Goal: Task Accomplishment & Management: Complete application form

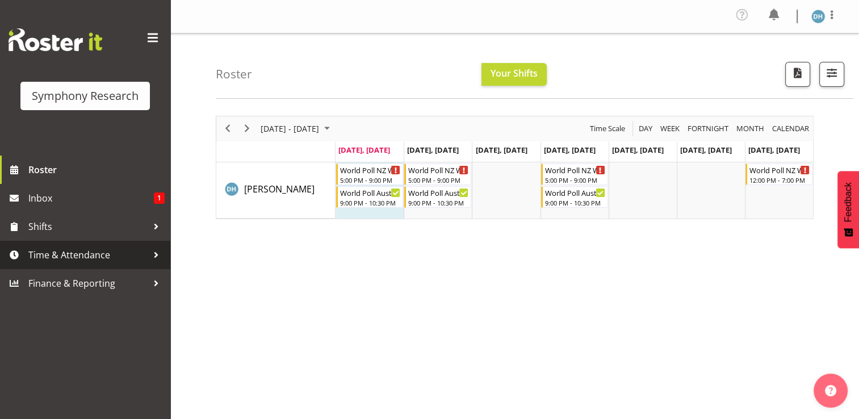
click at [52, 254] on span "Time & Attendance" at bounding box center [87, 254] width 119 height 17
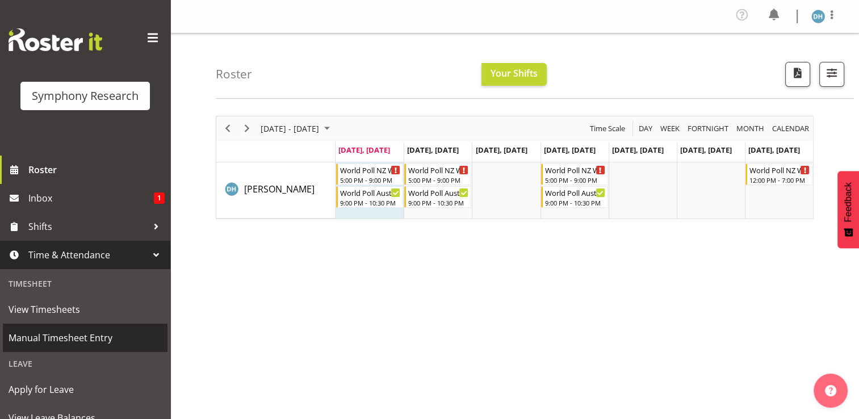
click at [43, 335] on span "Manual Timesheet Entry" at bounding box center [85, 337] width 153 height 17
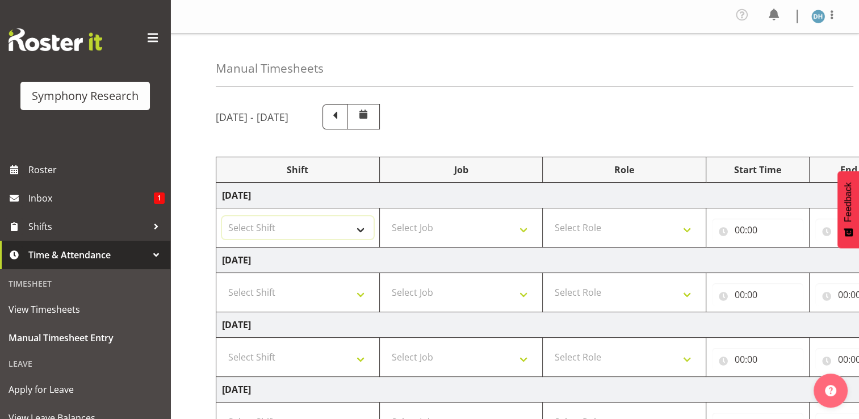
click at [248, 224] on select "Select Shift !!Weekend Residential (Roster IT Shift Label) *Business 9/10am ~ 4…" at bounding box center [298, 227] width 152 height 23
select select "48116"
click at [222, 216] on select "Select Shift !!Weekend Residential (Roster IT Shift Label) *Business 9/10am ~ 4…" at bounding box center [298, 227] width 152 height 23
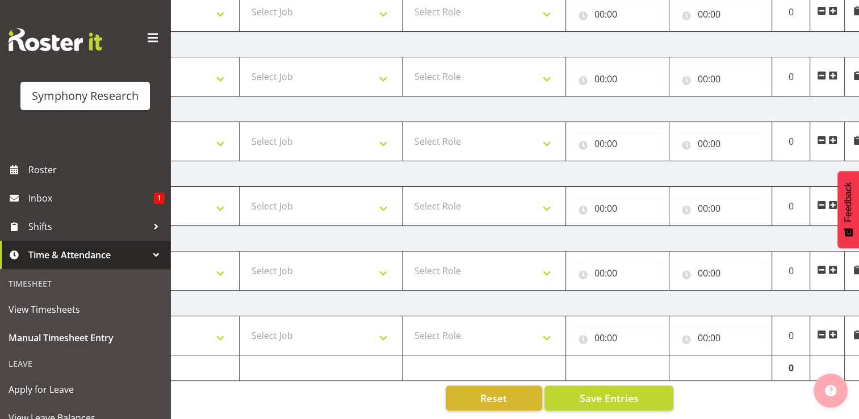
scroll to position [0, 150]
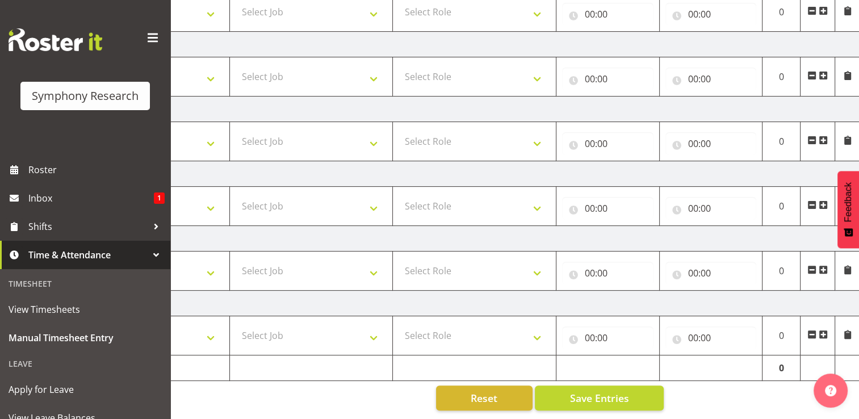
drag, startPoint x: 831, startPoint y: 403, endPoint x: 869, endPoint y: 405, distance: 38.1
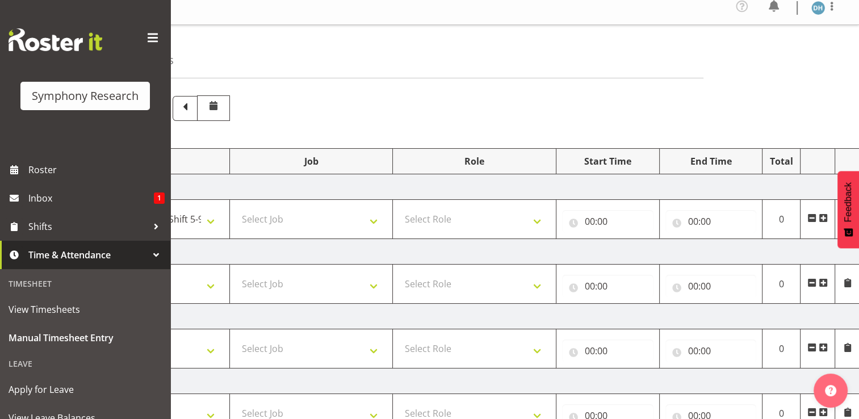
scroll to position [0, 0]
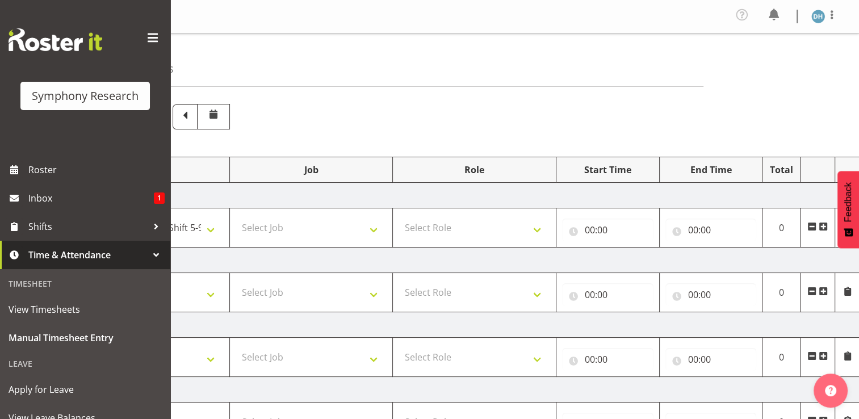
click at [825, 227] on span at bounding box center [823, 226] width 9 height 9
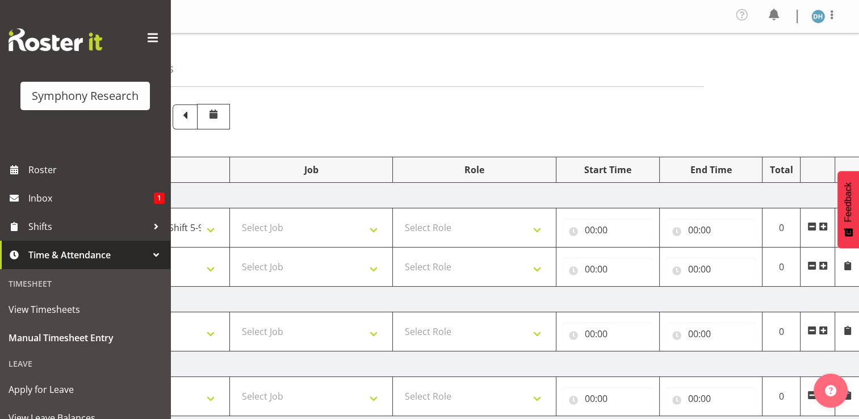
click at [824, 266] on span at bounding box center [823, 265] width 9 height 9
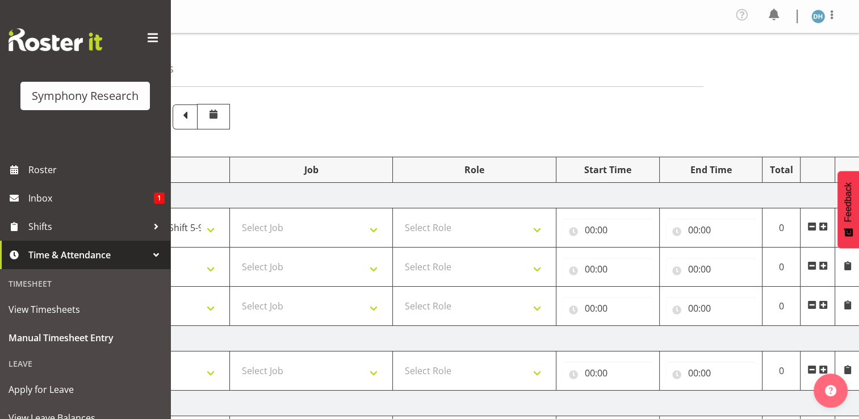
click at [826, 302] on span at bounding box center [823, 304] width 9 height 9
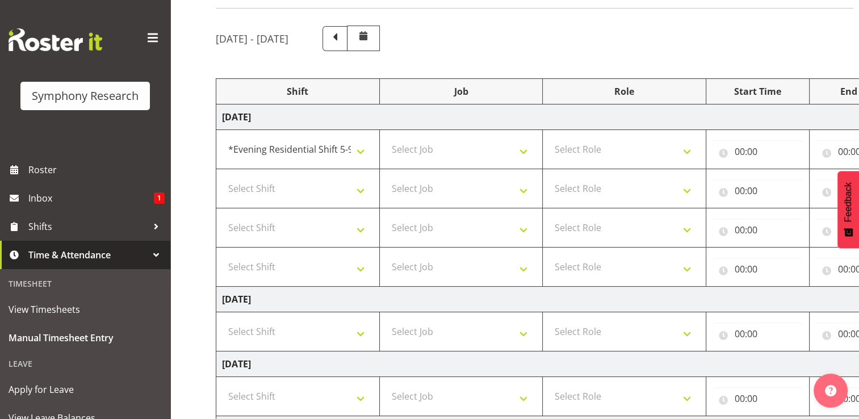
scroll to position [77, 0]
click at [359, 188] on select "Select Shift !!Weekend Residential (Roster IT Shift Label) *Business 9/10am ~ 4…" at bounding box center [298, 189] width 152 height 23
select select "48116"
click at [222, 178] on select "Select Shift !!Weekend Residential (Roster IT Shift Label) *Business 9/10am ~ 4…" at bounding box center [298, 189] width 152 height 23
click at [362, 229] on select "Select Shift !!Weekend Residential (Roster IT Shift Label) *Business 9/10am ~ 4…" at bounding box center [298, 228] width 152 height 23
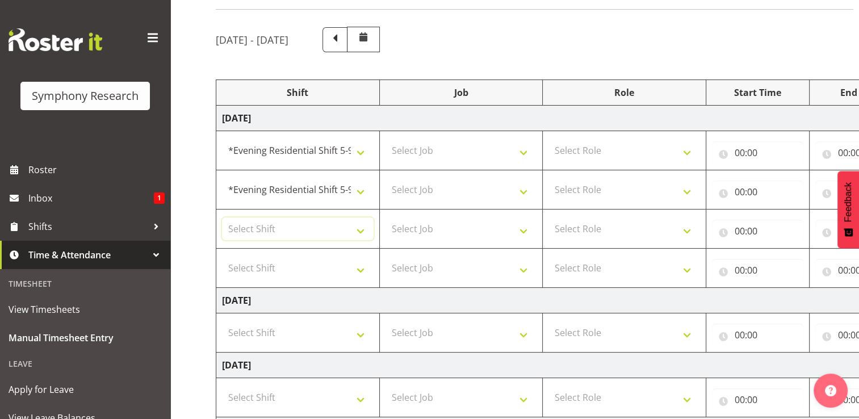
select select "56692"
click at [222, 217] on select "Select Shift !!Weekend Residential (Roster IT Shift Label) *Business 9/10am ~ 4…" at bounding box center [298, 228] width 152 height 23
click at [361, 269] on select "Select Shift !!Weekend Residential (Roster IT Shift Label) *Business 9/10am ~ 4…" at bounding box center [298, 268] width 152 height 23
select select "56692"
click at [222, 257] on select "Select Shift !!Weekend Residential (Roster IT Shift Label) *Business 9/10am ~ 4…" at bounding box center [298, 268] width 152 height 23
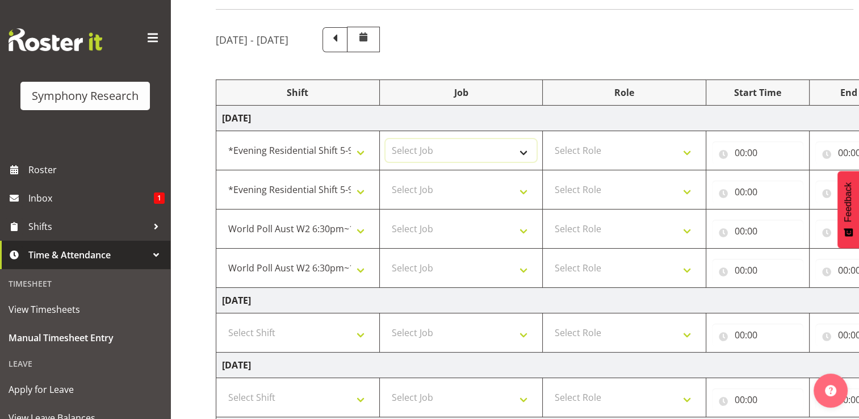
click at [526, 153] on select "Select Job 550060 IF Admin 553492 World Poll Aus Wave 2 Main 2025 553493 World …" at bounding box center [462, 150] width 152 height 23
select select "10587"
click at [386, 139] on select "Select Job 550060 IF Admin 553492 World Poll Aus Wave 2 Main 2025 553493 World …" at bounding box center [462, 150] width 152 height 23
click at [525, 191] on select "Select Job 550060 IF Admin 553492 World Poll Aus Wave 2 Main 2025 553493 World …" at bounding box center [462, 189] width 152 height 23
select select "10587"
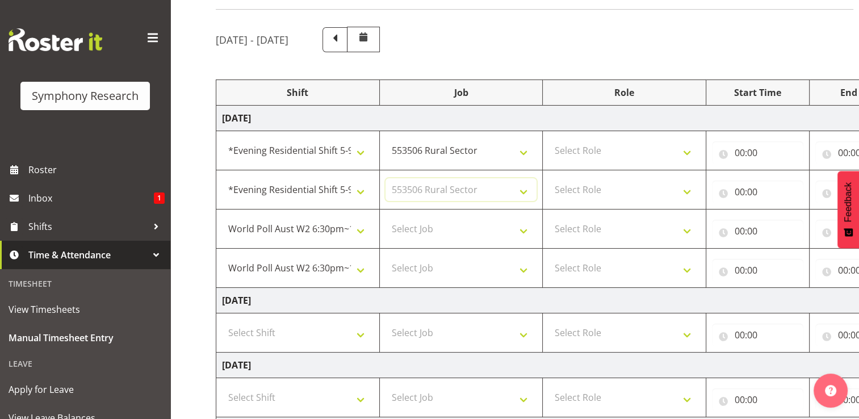
click at [386, 178] on select "Select Job 550060 IF Admin 553492 World Poll Aus Wave 2 Main 2025 553493 World …" at bounding box center [462, 189] width 152 height 23
click at [687, 151] on select "Select Role Briefing Interviewing" at bounding box center [625, 150] width 152 height 23
select select "297"
click at [549, 139] on select "Select Role Briefing Interviewing" at bounding box center [625, 150] width 152 height 23
click at [691, 190] on select "Select Role Briefing Interviewing" at bounding box center [625, 189] width 152 height 23
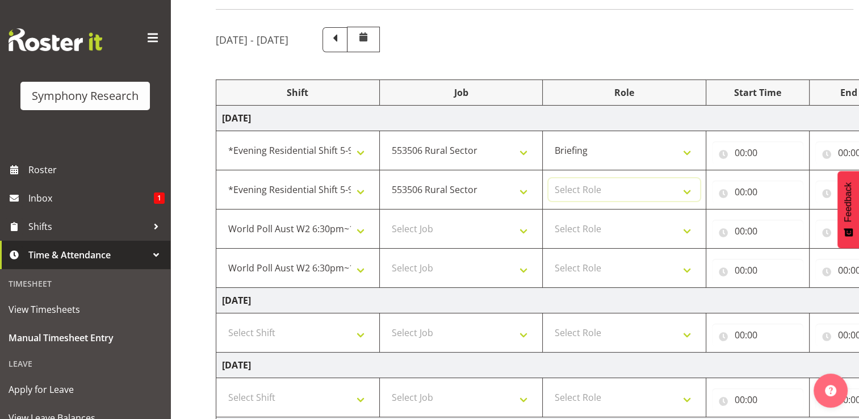
select select "47"
click at [549, 178] on select "Select Role Briefing Interviewing" at bounding box center [625, 189] width 152 height 23
click at [524, 231] on select "Select Job 550060 IF Admin 553492 World Poll Aus Wave 2 Main 2025 553493 World …" at bounding box center [462, 228] width 152 height 23
select select "10499"
click at [386, 217] on select "Select Job 550060 IF Admin 553492 World Poll Aus Wave 2 Main 2025 553493 World …" at bounding box center [462, 228] width 152 height 23
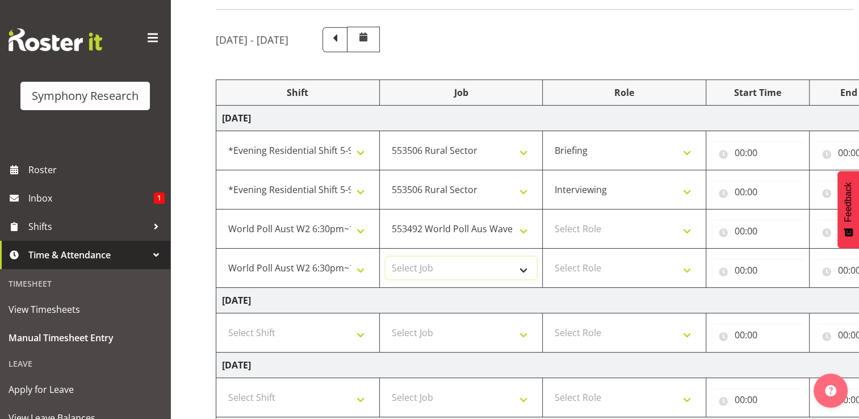
click at [522, 270] on select "Select Job 550060 IF Admin 553492 World Poll Aus Wave 2 Main 2025 553493 World …" at bounding box center [462, 268] width 152 height 23
select select "10499"
click at [386, 257] on select "Select Job 550060 IF Admin 553492 World Poll Aus Wave 2 Main 2025 553493 World …" at bounding box center [462, 268] width 152 height 23
click at [687, 231] on select "Select Role Briefing Interviewing" at bounding box center [625, 228] width 152 height 23
select select "47"
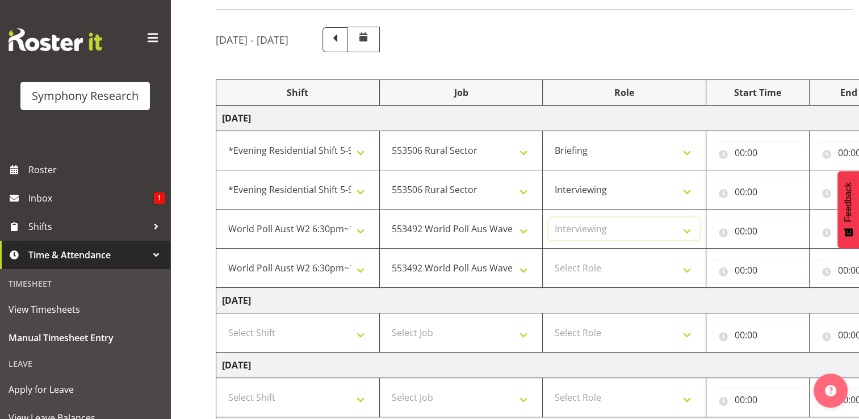
click at [549, 217] on select "Select Role Briefing Interviewing" at bounding box center [625, 228] width 152 height 23
drag, startPoint x: 689, startPoint y: 270, endPoint x: 684, endPoint y: 273, distance: 5.8
click at [689, 270] on select "Select Role Briefing Interviewing" at bounding box center [625, 268] width 152 height 23
select select "47"
click at [549, 257] on select "Select Role Briefing Interviewing" at bounding box center [625, 268] width 152 height 23
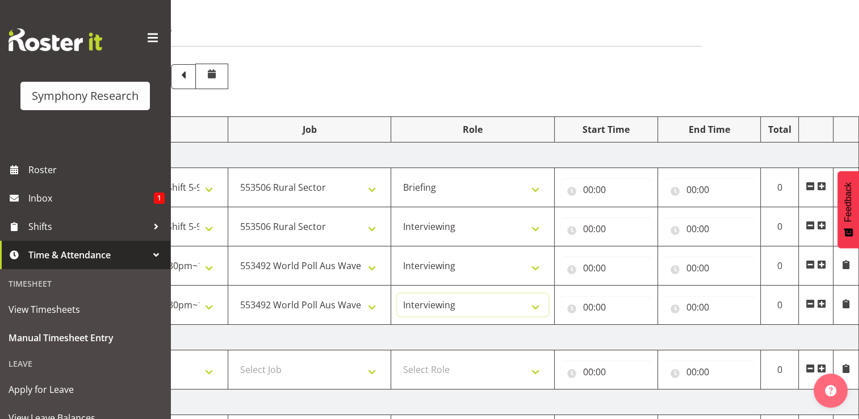
scroll to position [11, 0]
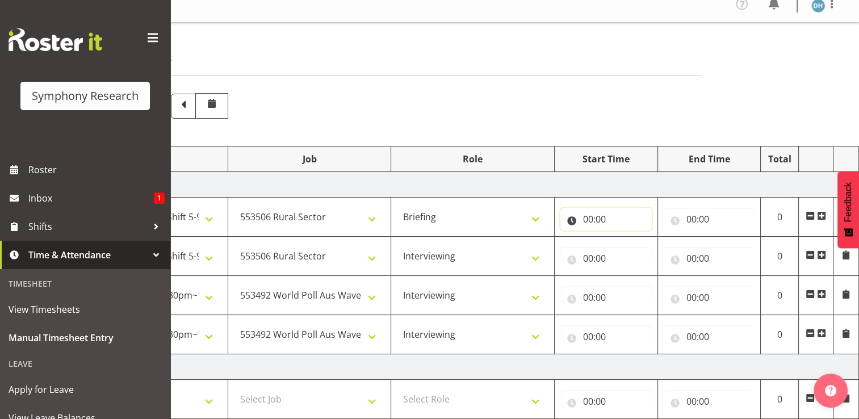
click at [600, 220] on input "00:00" at bounding box center [605, 219] width 91 height 23
click at [636, 249] on select "00 01 02 03 04 05 06 07 08 09 10 11 12 13 14 15 16 17 18 19 20 21 22 23" at bounding box center [638, 248] width 26 height 23
select select "17"
click at [625, 237] on select "00 01 02 03 04 05 06 07 08 09 10 11 12 13 14 15 16 17 18 19 20 21 22 23" at bounding box center [638, 248] width 26 height 23
type input "17:00"
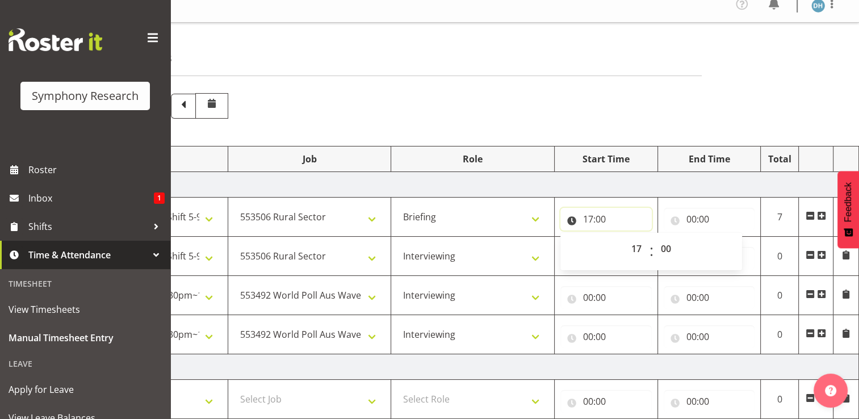
click at [600, 220] on input "17:00" at bounding box center [605, 219] width 91 height 23
click at [591, 219] on input "17:00" at bounding box center [605, 219] width 91 height 23
click at [673, 249] on select "00 01 02 03 04 05 06 07 08 09 10 11 12 13 14 15 16 17 18 19 20 21 22 23 24 25 2…" at bounding box center [668, 248] width 26 height 23
select select "15"
click at [655, 237] on select "00 01 02 03 04 05 06 07 08 09 10 11 12 13 14 15 16 17 18 19 20 21 22 23 24 25 2…" at bounding box center [668, 248] width 26 height 23
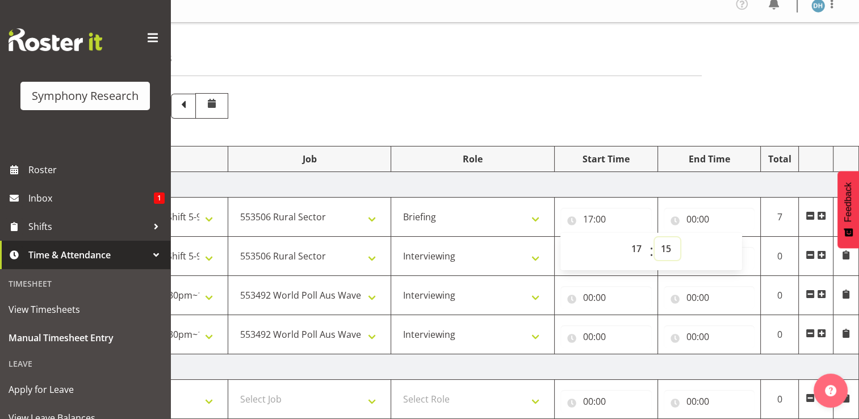
type input "17:15"
click at [706, 220] on input "00:00" at bounding box center [709, 219] width 91 height 23
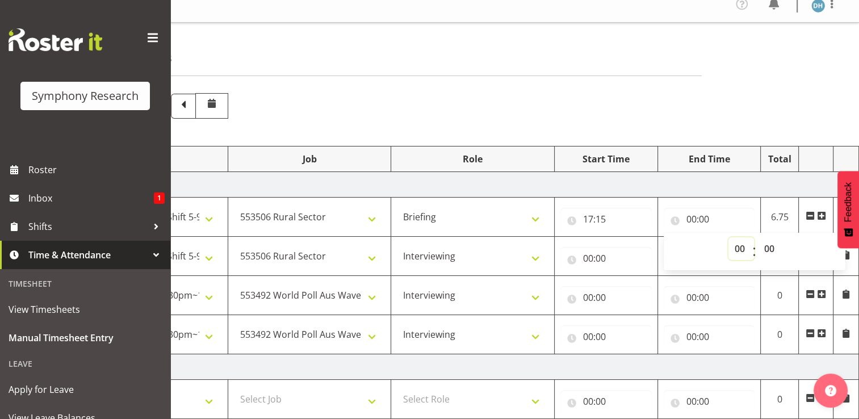
click at [742, 248] on select "00 01 02 03 04 05 06 07 08 09 10 11 12 13 14 15 16 17 18 19 20 21 22 23" at bounding box center [742, 248] width 26 height 23
click at [702, 220] on input "00:00" at bounding box center [709, 219] width 91 height 23
click at [692, 219] on input "00:00" at bounding box center [709, 219] width 91 height 23
click at [742, 251] on select "00 01 02 03 04 05 06 07 08 09 10 11 12 13 14 15 16 17 18 19 20 21 22 23" at bounding box center [742, 248] width 26 height 23
select select "18"
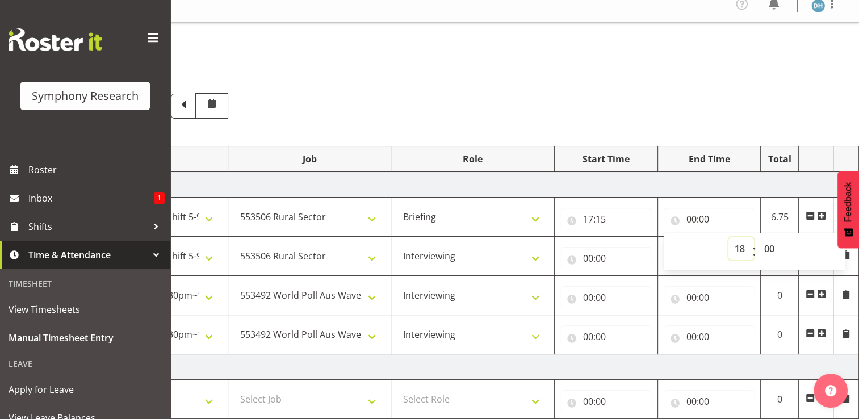
click at [729, 237] on select "00 01 02 03 04 05 06 07 08 09 10 11 12 13 14 15 16 17 18 19 20 21 22 23" at bounding box center [742, 248] width 26 height 23
type input "18:00"
click at [704, 220] on input "18:00" at bounding box center [709, 219] width 91 height 23
click at [708, 217] on input "18:00" at bounding box center [709, 219] width 91 height 23
click at [769, 249] on select "00 01 02 03 04 05 06 07 08 09 10 11 12 13 14 15 16 17 18 19 20 21 22 23 24 25 2…" at bounding box center [771, 248] width 26 height 23
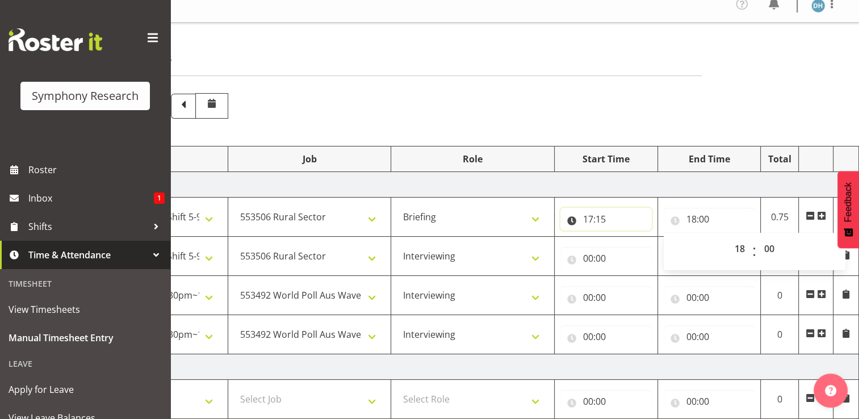
click at [599, 221] on input "17:15" at bounding box center [605, 219] width 91 height 23
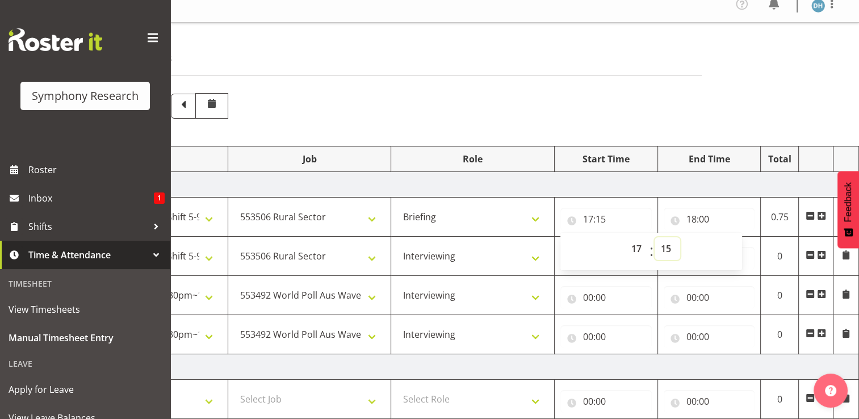
click at [664, 250] on select "00 01 02 03 04 05 06 07 08 09 10 11 12 13 14 15 16 17 18 19 20 21 22 23 24 25 2…" at bounding box center [668, 248] width 26 height 23
select select "20"
click at [655, 237] on select "00 01 02 03 04 05 06 07 08 09 10 11 12 13 14 15 16 17 18 19 20 21 22 23 24 25 2…" at bounding box center [668, 248] width 26 height 23
type input "17:20"
click at [706, 220] on input "18:00" at bounding box center [709, 219] width 91 height 23
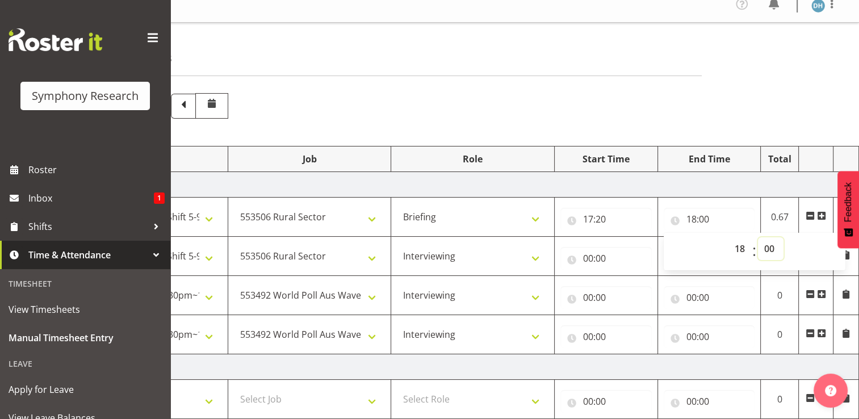
click at [767, 249] on select "00 01 02 03 04 05 06 07 08 09 10 11 12 13 14 15 16 17 18 19 20 21 22 23 24 25 2…" at bounding box center [771, 248] width 26 height 23
select select "20"
click at [758, 237] on select "00 01 02 03 04 05 06 07 08 09 10 11 12 13 14 15 16 17 18 19 20 21 22 23 24 25 2…" at bounding box center [771, 248] width 26 height 23
type input "18:20"
click at [703, 220] on input "18:20" at bounding box center [709, 219] width 91 height 23
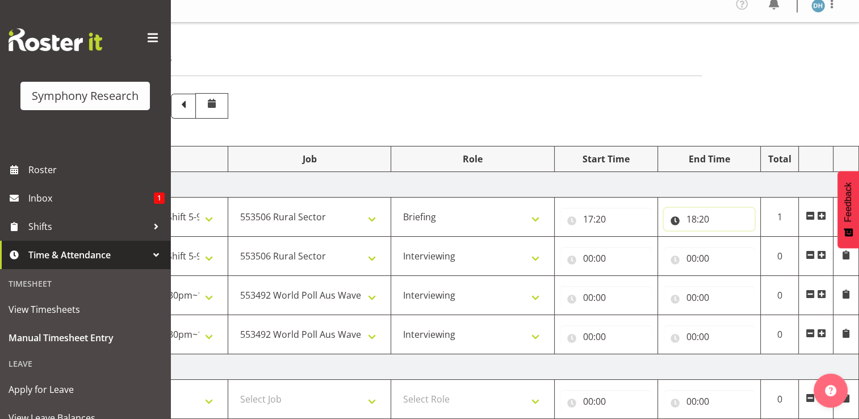
click at [702, 219] on input "18:20" at bounding box center [709, 219] width 91 height 23
click at [767, 248] on select "00 01 02 03 04 05 06 07 08 09 10 11 12 13 14 15 16 17 18 19 20 21 22 23 24 25 2…" at bounding box center [771, 248] width 26 height 23
select select "30"
click at [758, 237] on select "00 01 02 03 04 05 06 07 08 09 10 11 12 13 14 15 16 17 18 19 20 21 22 23 24 25 2…" at bounding box center [771, 248] width 26 height 23
type input "18:30"
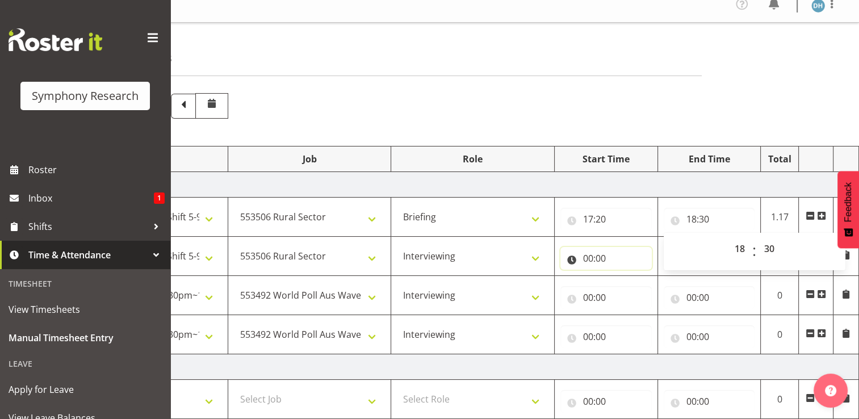
click at [594, 258] on input "00:00" at bounding box center [605, 258] width 91 height 23
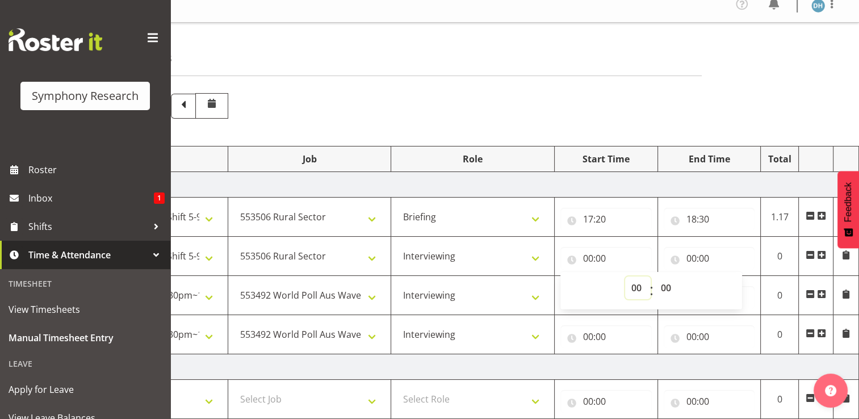
click at [638, 287] on select "00 01 02 03 04 05 06 07 08 09 10 11 12 13 14 15 16 17 18 19 20 21 22 23" at bounding box center [638, 288] width 26 height 23
select select "18"
click at [625, 277] on select "00 01 02 03 04 05 06 07 08 09 10 11 12 13 14 15 16 17 18 19 20 21 22 23" at bounding box center [638, 288] width 26 height 23
type input "18:00"
click at [670, 288] on select "00 01 02 03 04 05 06 07 08 09 10 11 12 13 14 15 16 17 18 19 20 21 22 23 24 25 2…" at bounding box center [668, 288] width 26 height 23
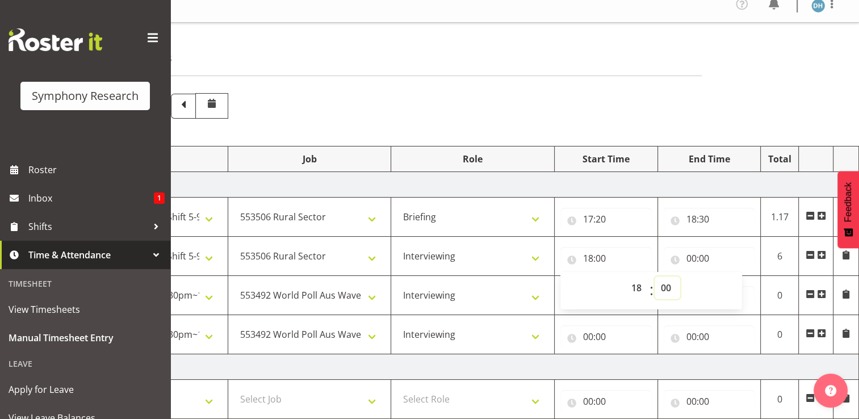
select select "30"
click at [655, 277] on select "00 01 02 03 04 05 06 07 08 09 10 11 12 13 14 15 16 17 18 19 20 21 22 23 24 25 2…" at bounding box center [668, 288] width 26 height 23
type input "18:30"
click at [700, 258] on input "00:00" at bounding box center [709, 258] width 91 height 23
click at [742, 287] on select "00 01 02 03 04 05 06 07 08 09 10 11 12 13 14 15 16 17 18 19 20 21 22 23" at bounding box center [742, 288] width 26 height 23
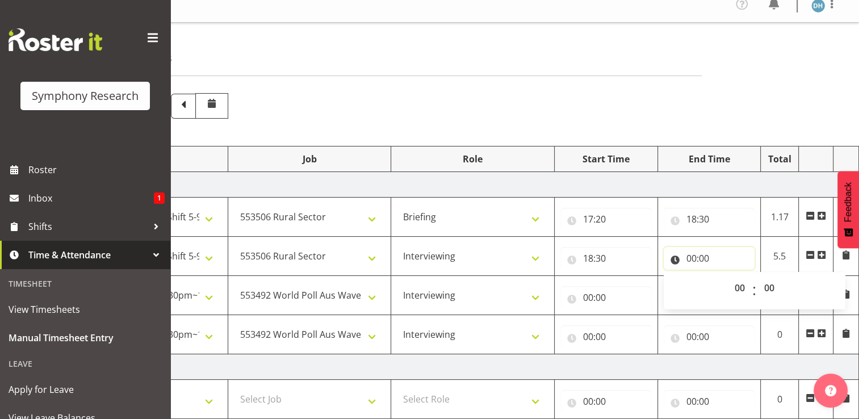
click at [704, 258] on input "00:00" at bounding box center [709, 258] width 91 height 23
click at [697, 260] on input "00:00" at bounding box center [709, 258] width 91 height 23
click at [740, 289] on select "00 01 02 03 04 05 06 07 08 09 10 11 12 13 14 15 16 17 18 19 20 21 22 23" at bounding box center [742, 288] width 26 height 23
select select "20"
click at [729, 277] on select "00 01 02 03 04 05 06 07 08 09 10 11 12 13 14 15 16 17 18 19 20 21 22 23" at bounding box center [742, 288] width 26 height 23
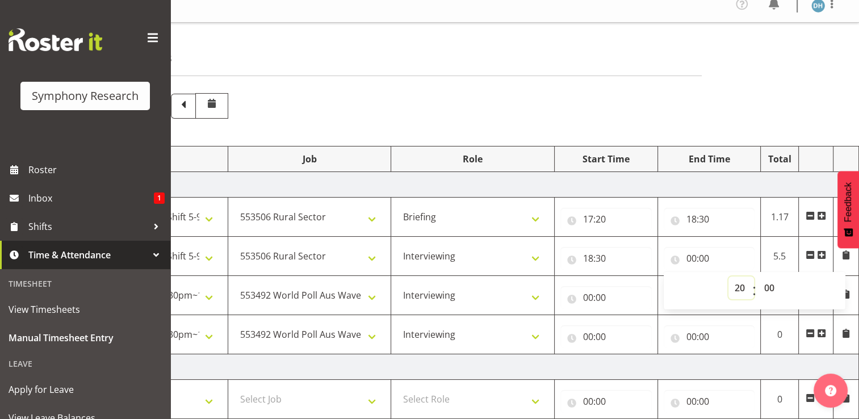
type input "20:00"
click at [769, 290] on select "00 01 02 03 04 05 06 07 08 09 10 11 12 13 14 15 16 17 18 19 20 21 22 23 24 25 2…" at bounding box center [771, 288] width 26 height 23
select select "4"
click at [758, 277] on select "00 01 02 03 04 05 06 07 08 09 10 11 12 13 14 15 16 17 18 19 20 21 22 23 24 25 2…" at bounding box center [771, 288] width 26 height 23
type input "20:04"
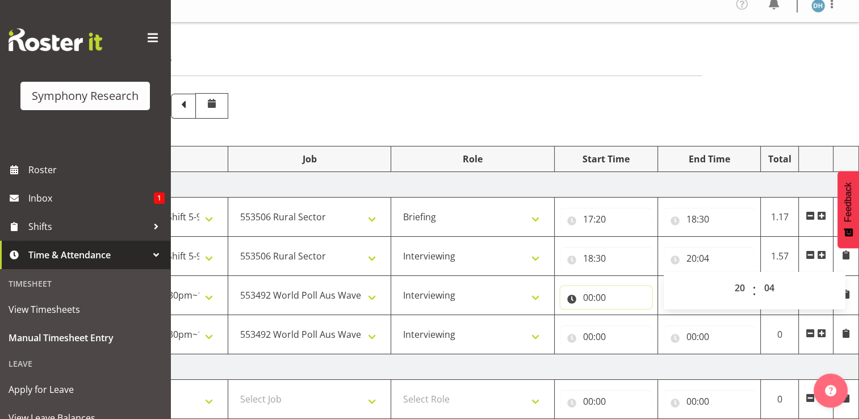
click at [597, 298] on input "00:00" at bounding box center [605, 297] width 91 height 23
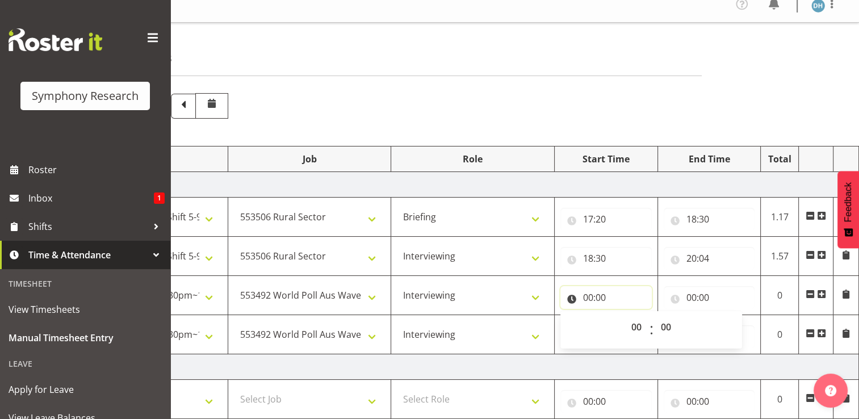
click at [596, 298] on input "00:00" at bounding box center [605, 297] width 91 height 23
click at [593, 300] on input "00:00" at bounding box center [605, 297] width 91 height 23
click at [636, 327] on select "00 01 02 03 04 05 06 07 08 09 10 11 12 13 14 15 16 17 18 19 20 21 22 23" at bounding box center [638, 327] width 26 height 23
select select "20"
click at [625, 316] on select "00 01 02 03 04 05 06 07 08 09 10 11 12 13 14 15 16 17 18 19 20 21 22 23" at bounding box center [638, 327] width 26 height 23
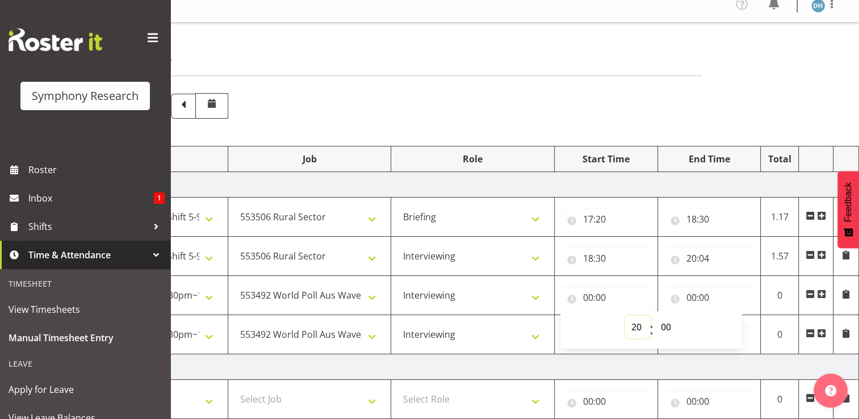
type input "20:00"
click at [667, 326] on select "00 01 02 03 04 05 06 07 08 09 10 11 12 13 14 15 16 17 18 19 20 21 22 23 24 25 2…" at bounding box center [668, 327] width 26 height 23
select select "19"
click at [655, 316] on select "00 01 02 03 04 05 06 07 08 09 10 11 12 13 14 15 16 17 18 19 20 21 22 23 24 25 2…" at bounding box center [668, 327] width 26 height 23
type input "20:19"
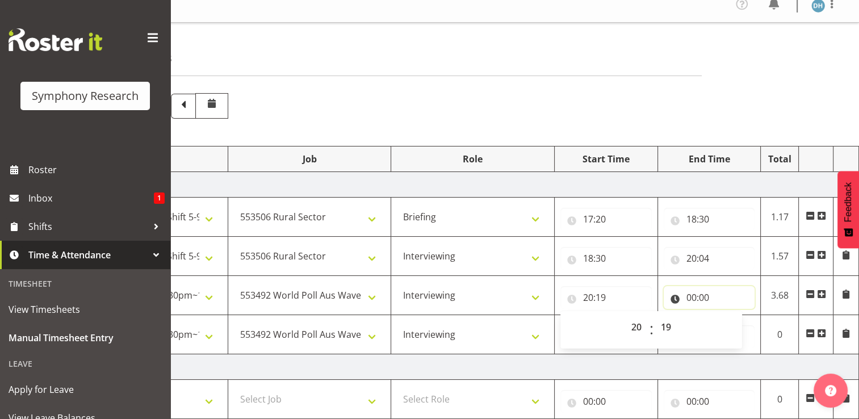
click at [704, 296] on input "00:00" at bounding box center [709, 297] width 91 height 23
click at [738, 327] on select "00 01 02 03 04 05 06 07 08 09 10 11 12 13 14 15 16 17 18 19 20 21 22 23" at bounding box center [742, 327] width 26 height 23
select select "21"
click at [729, 316] on select "00 01 02 03 04 05 06 07 08 09 10 11 12 13 14 15 16 17 18 19 20 21 22 23" at bounding box center [742, 327] width 26 height 23
type input "21:00"
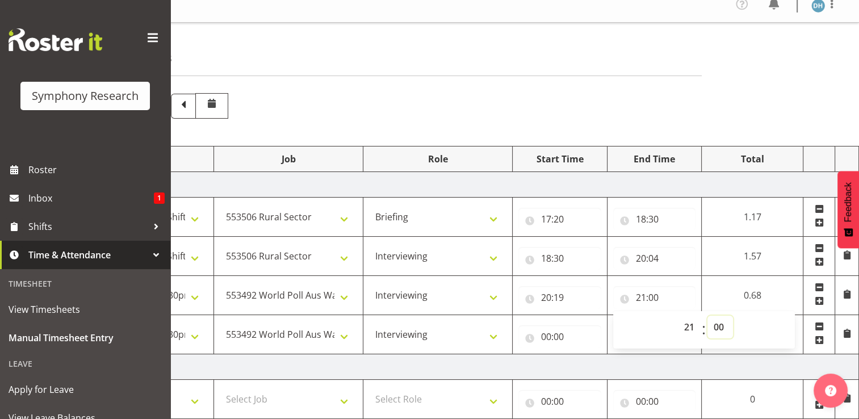
click at [724, 326] on select "00 01 02 03 04 05 06 07 08 09 10 11 12 13 14 15 16 17 18 19 20 21 22 23 24 25 2…" at bounding box center [721, 327] width 26 height 23
select select "40"
click at [733, 316] on select "00 01 02 03 04 05 06 07 08 09 10 11 12 13 14 15 16 17 18 19 20 21 22 23 24 25 2…" at bounding box center [721, 327] width 26 height 23
type input "21:40"
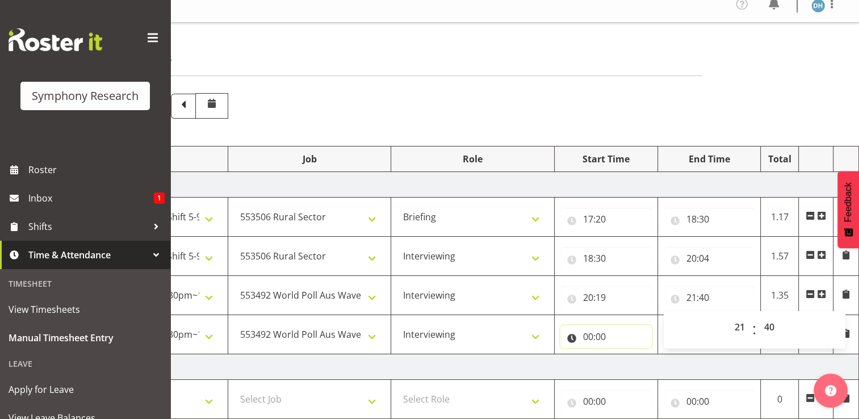
click at [593, 336] on input "00:00" at bounding box center [605, 336] width 91 height 23
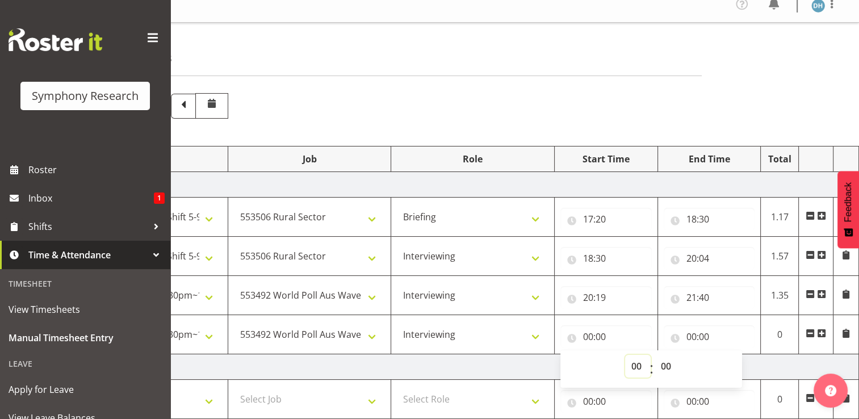
click at [639, 369] on select "00 01 02 03 04 05 06 07 08 09 10 11 12 13 14 15 16 17 18 19 20 21 22 23" at bounding box center [638, 366] width 26 height 23
select select "21"
click at [625, 355] on select "00 01 02 03 04 05 06 07 08 09 10 11 12 13 14 15 16 17 18 19 20 21 22 23" at bounding box center [638, 366] width 26 height 23
type input "21:00"
click at [668, 369] on select "00 01 02 03 04 05 06 07 08 09 10 11 12 13 14 15 16 17 18 19 20 21 22 23 24 25 2…" at bounding box center [668, 366] width 26 height 23
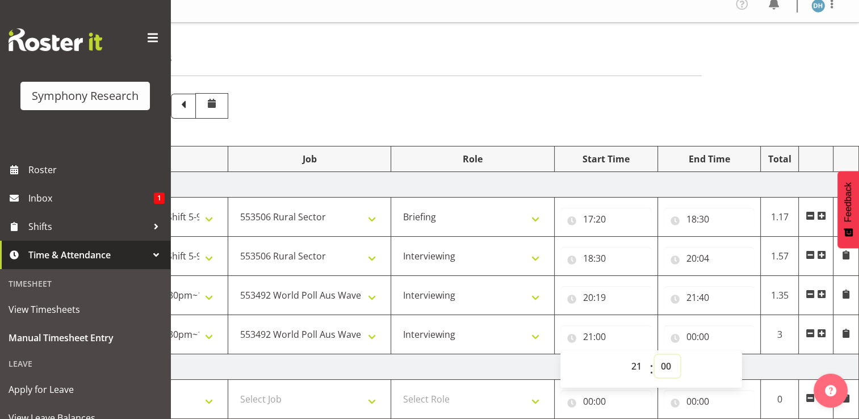
select select "55"
click at [655, 355] on select "00 01 02 03 04 05 06 07 08 09 10 11 12 13 14 15 16 17 18 19 20 21 22 23 24 25 2…" at bounding box center [668, 366] width 26 height 23
type input "21:55"
click at [702, 337] on input "00:00" at bounding box center [709, 336] width 91 height 23
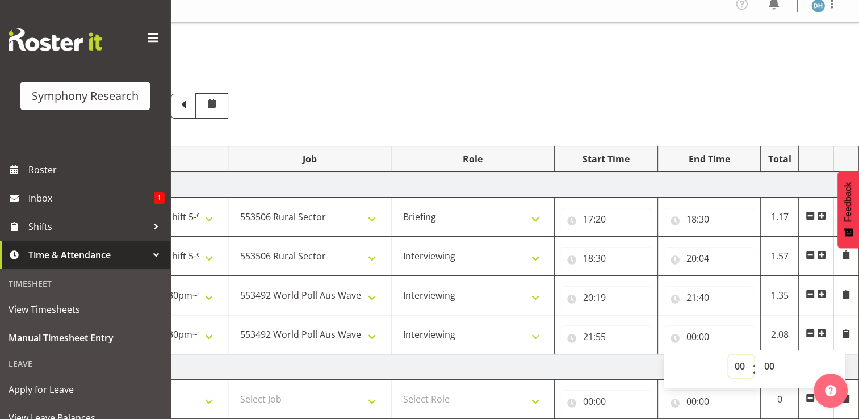
click at [740, 367] on select "00 01 02 03 04 05 06 07 08 09 10 11 12 13 14 15 16 17 18 19 20 21 22 23" at bounding box center [742, 366] width 26 height 23
select select "22"
click at [729, 355] on select "00 01 02 03 04 05 06 07 08 09 10 11 12 13 14 15 16 17 18 19 20 21 22 23" at bounding box center [742, 366] width 26 height 23
type input "22:00"
click at [773, 367] on select "00 01 02 03 04 05 06 07 08 09 10 11 12 13 14 15 16 17 18 19 20 21 22 23 24 25 2…" at bounding box center [771, 366] width 26 height 23
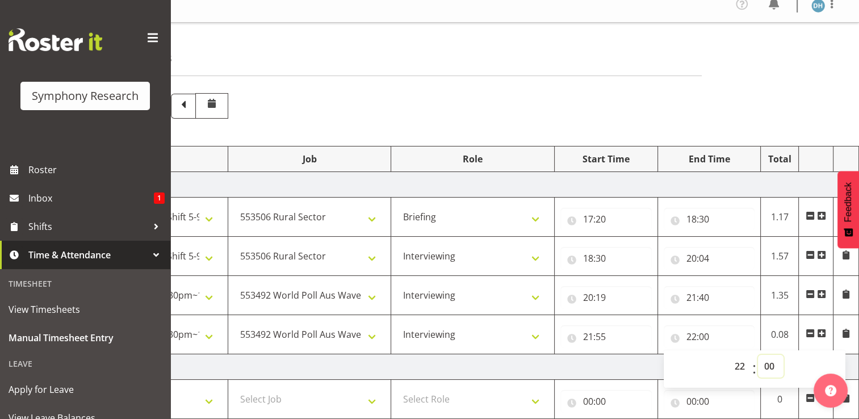
click at [772, 365] on select "00 01 02 03 04 05 06 07 08 09 10 11 12 13 14 15 16 17 18 19 20 21 22 23 24 25 2…" at bounding box center [771, 366] width 26 height 23
select select "45"
click at [758, 355] on select "00 01 02 03 04 05 06 07 08 09 10 11 12 13 14 15 16 17 18 19 20 21 22 23 24 25 2…" at bounding box center [771, 366] width 26 height 23
type input "22:45"
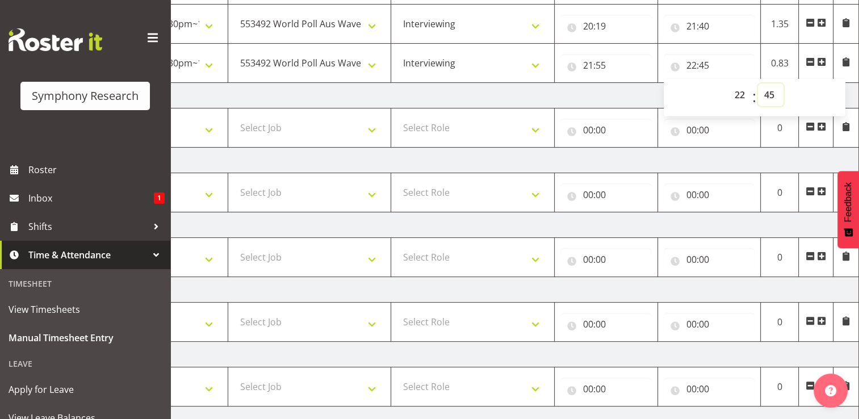
scroll to position [404, 0]
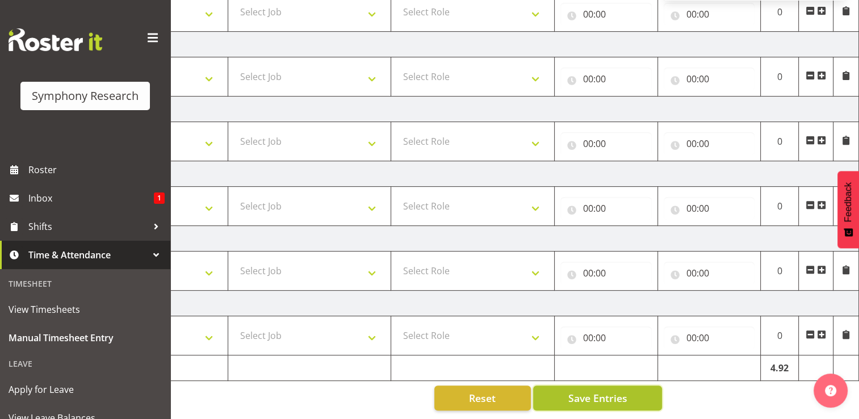
click at [614, 391] on span "Save Entries" at bounding box center [597, 398] width 59 height 15
click at [578, 391] on span "Save Entries" at bounding box center [597, 398] width 59 height 15
